Goal: Transaction & Acquisition: Book appointment/travel/reservation

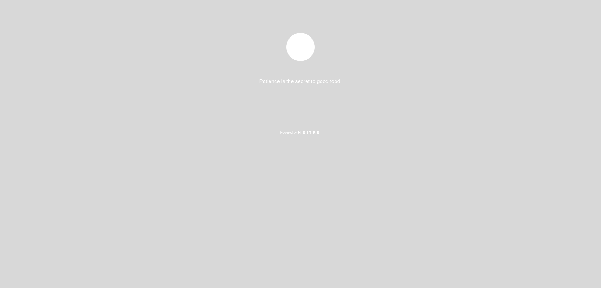
select select "es"
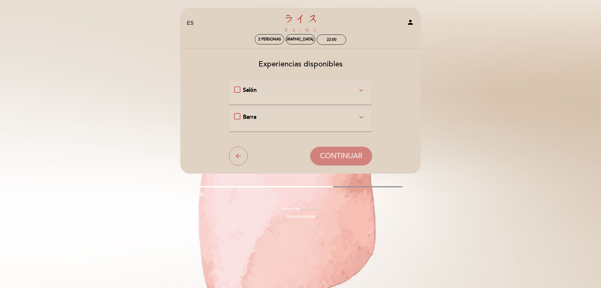
click at [304, 89] on div "Salón expand_more" at bounding box center [300, 90] width 115 height 8
click at [298, 116] on div "Barra expand_more" at bounding box center [300, 120] width 115 height 8
click at [302, 96] on div "Salón expand_more" at bounding box center [300, 92] width 133 height 13
click at [242, 88] on div "Salón expand_more" at bounding box center [300, 90] width 133 height 8
click at [335, 159] on span "CONTINUAR" at bounding box center [341, 158] width 43 height 9
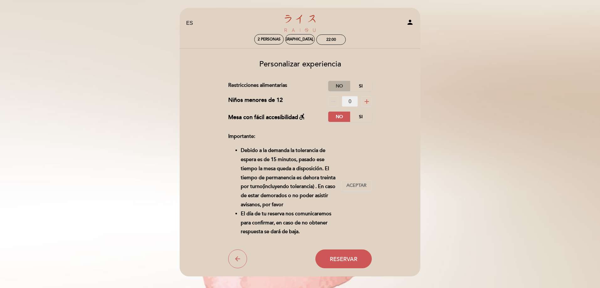
click at [345, 85] on label "No" at bounding box center [339, 86] width 22 height 10
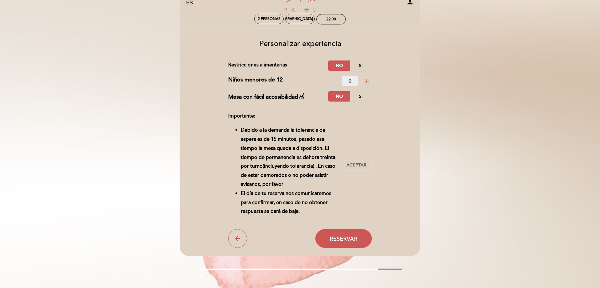
scroll to position [31, 0]
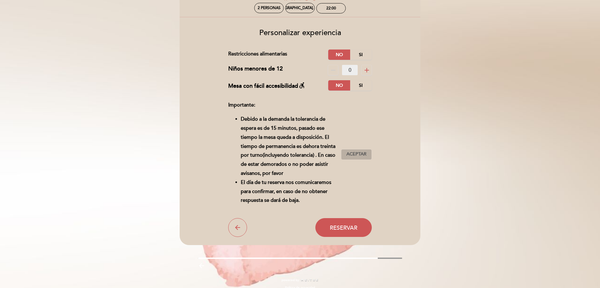
click at [354, 154] on span "Aceptar" at bounding box center [356, 154] width 20 height 7
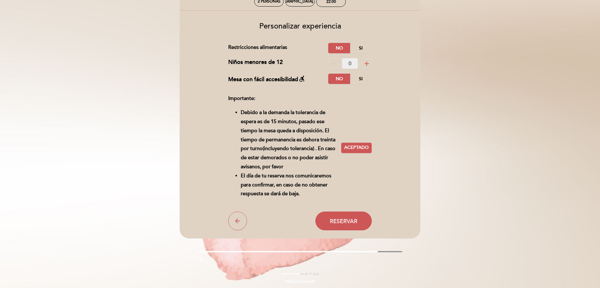
scroll to position [40, 0]
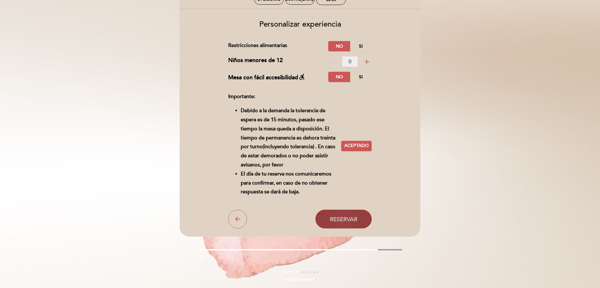
click at [352, 222] on span "Reservar" at bounding box center [344, 219] width 28 height 7
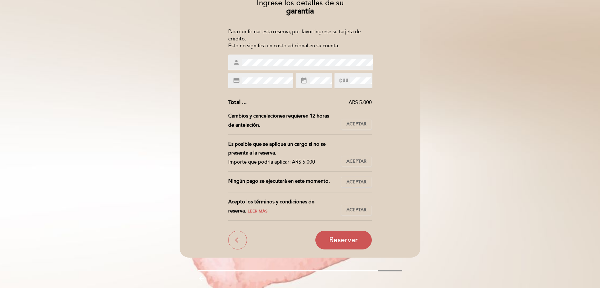
scroll to position [63, 0]
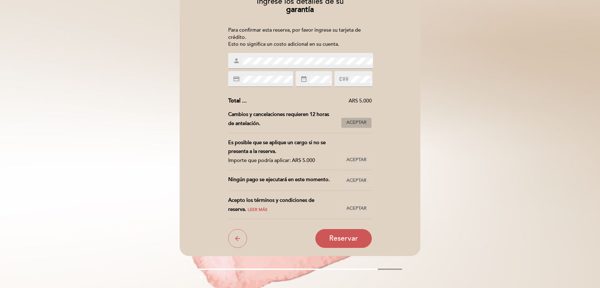
click at [351, 119] on button "Aceptar Aceptado" at bounding box center [356, 122] width 31 height 11
click at [356, 155] on button "Aceptar Aceptado" at bounding box center [356, 159] width 31 height 11
click at [357, 180] on span "Aceptar" at bounding box center [356, 180] width 20 height 7
click at [355, 204] on button "Aceptar Aceptado" at bounding box center [356, 208] width 31 height 11
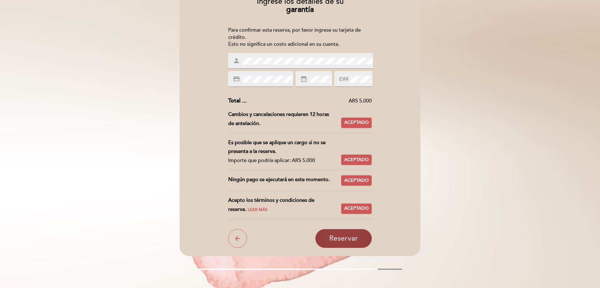
click at [351, 240] on span "Reservar" at bounding box center [343, 238] width 29 height 9
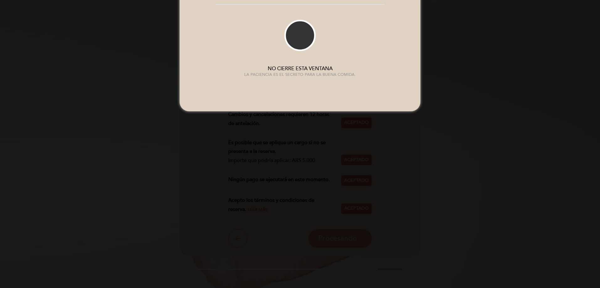
scroll to position [0, 0]
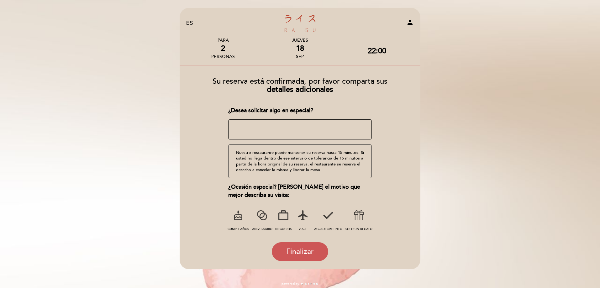
click at [287, 126] on textarea at bounding box center [300, 129] width 144 height 20
click at [242, 214] on icon at bounding box center [238, 215] width 16 height 16
click at [267, 127] on textarea at bounding box center [300, 129] width 144 height 20
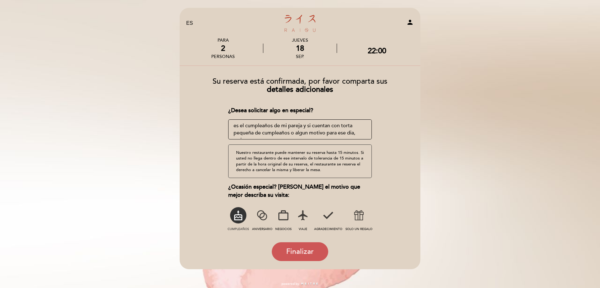
scroll to position [4, 0]
type textarea "es el cumpleaños de mi pareja y si cuentan con torta pequeña de cumpleaños o al…"
click at [310, 249] on span "Finalizar" at bounding box center [300, 251] width 28 height 9
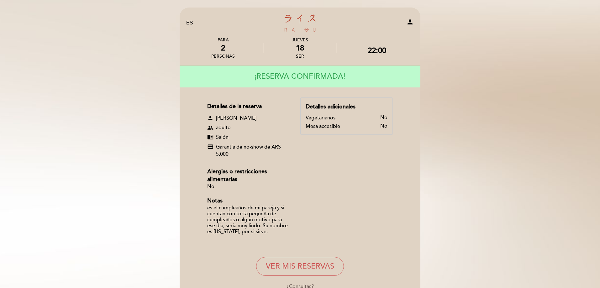
scroll to position [0, 0]
